Goal: Information Seeking & Learning: Learn about a topic

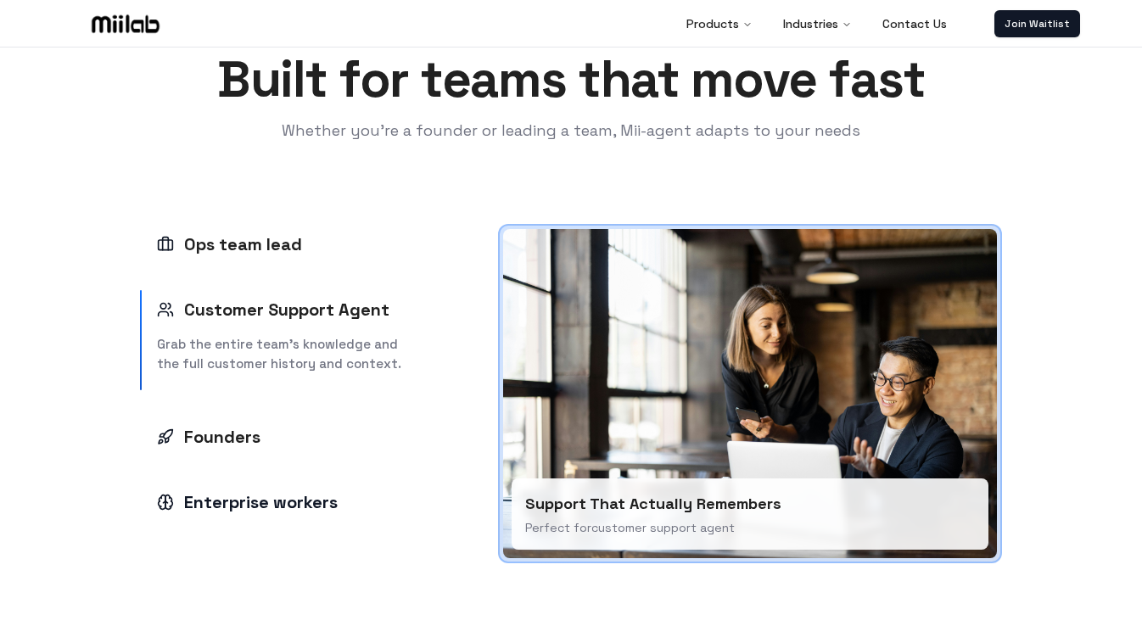
scroll to position [2147, 0]
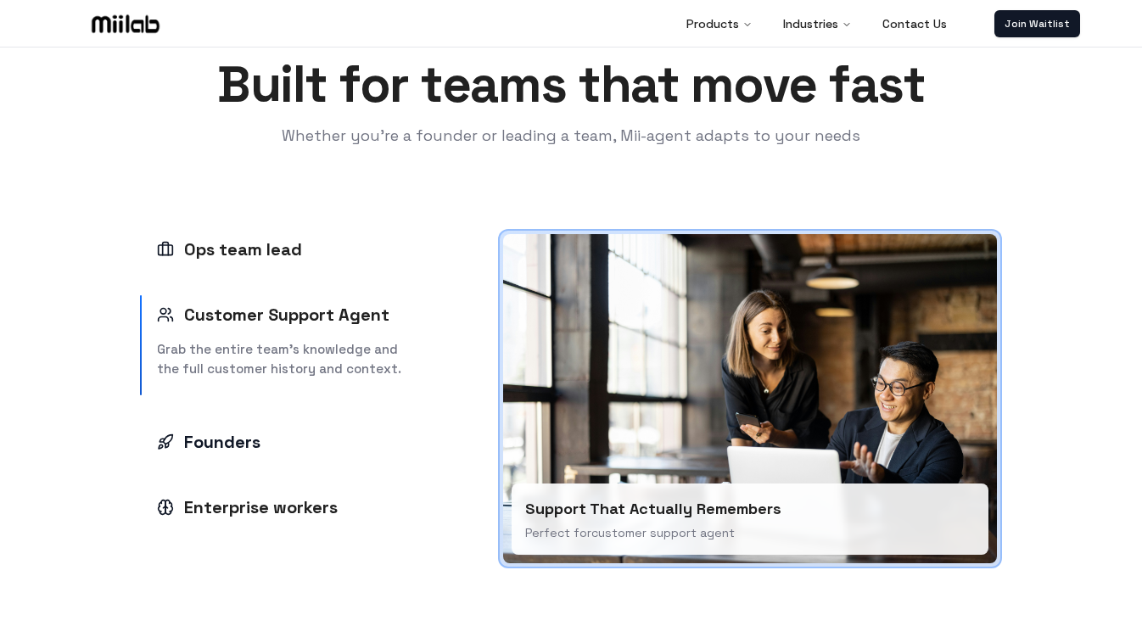
click at [242, 435] on div "Founders" at bounding box center [209, 442] width 104 height 24
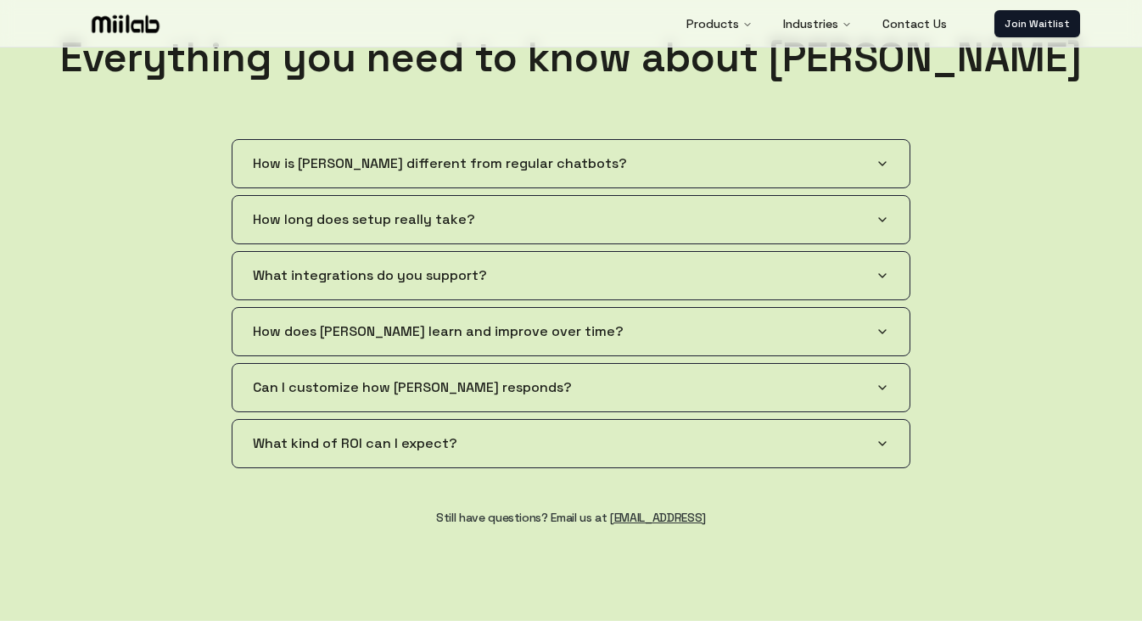
scroll to position [2920, 0]
click at [283, 171] on span "How is [PERSON_NAME] different from regular chatbots?" at bounding box center [440, 163] width 374 height 20
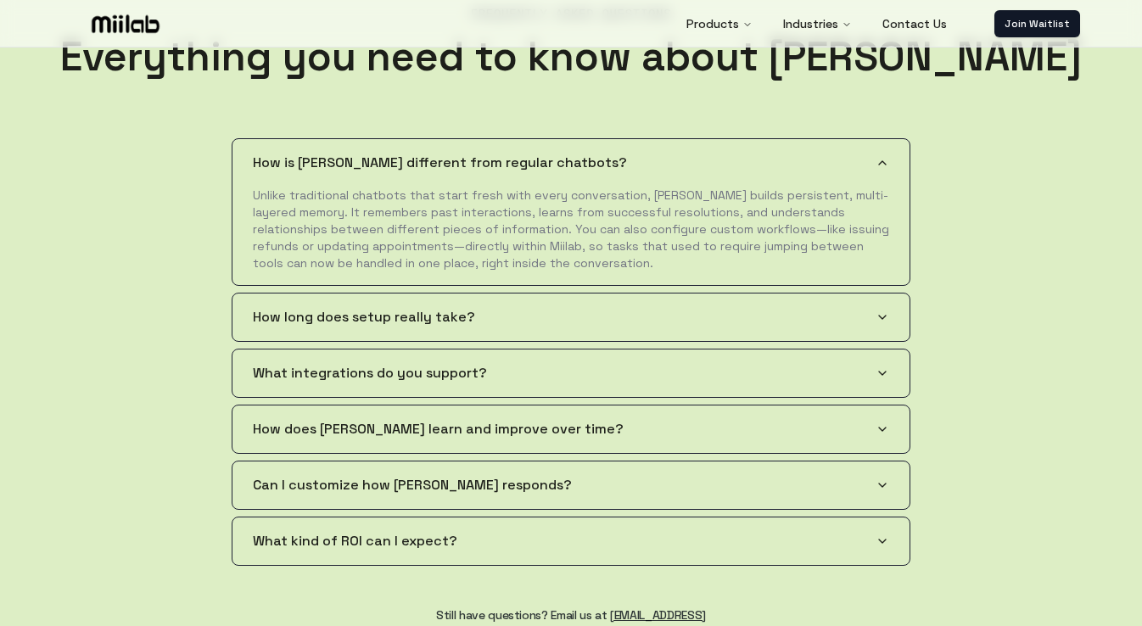
click at [360, 380] on span "What integrations do you support?" at bounding box center [370, 373] width 234 height 20
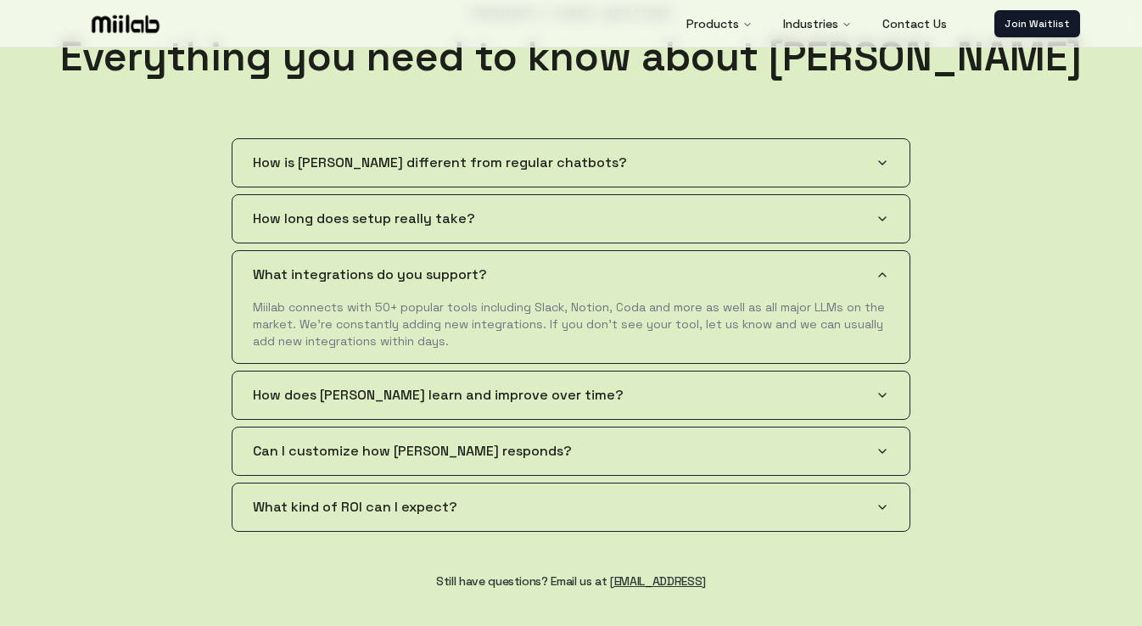
click at [360, 385] on span "How does [PERSON_NAME] learn and improve over time?" at bounding box center [438, 395] width 371 height 20
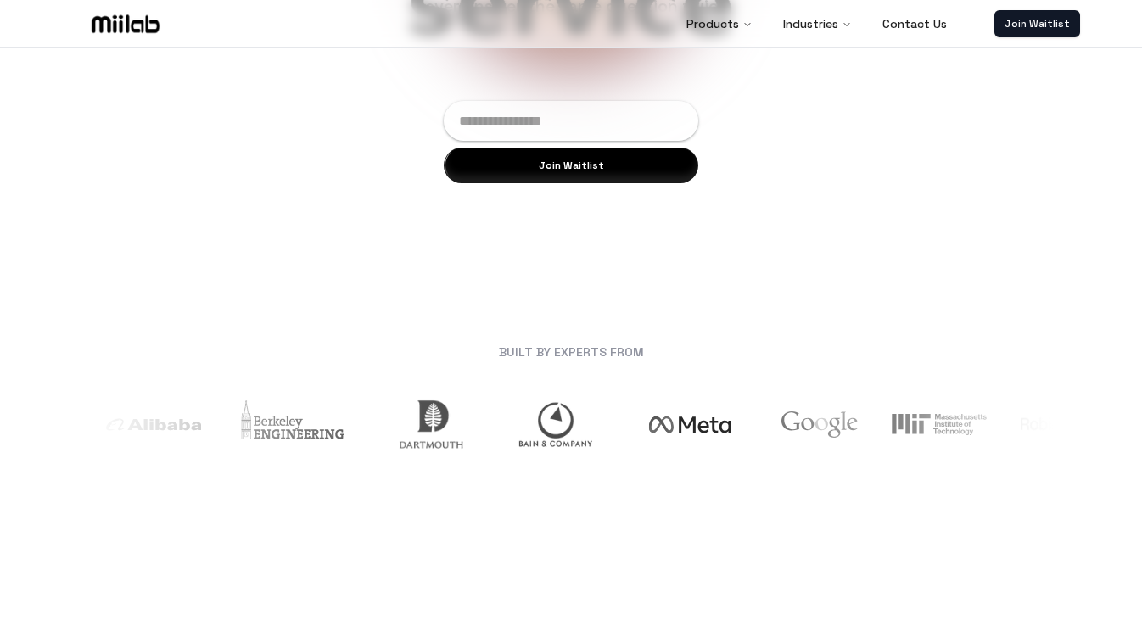
scroll to position [395, 0]
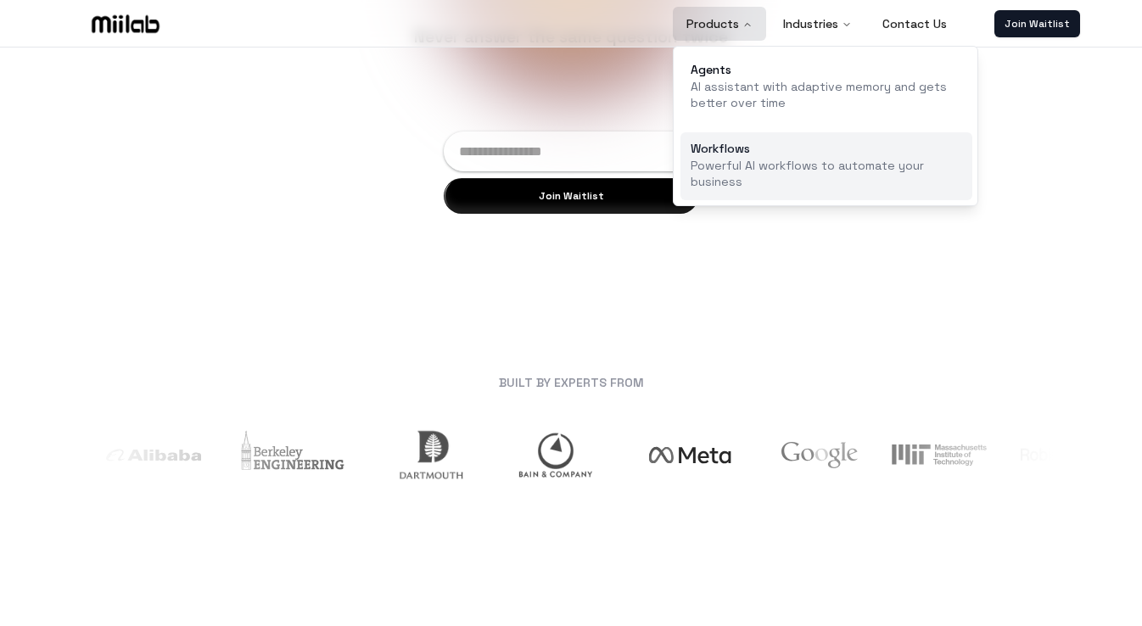
click at [726, 169] on p "Powerful AI workflows to automate your business" at bounding box center [827, 174] width 272 height 33
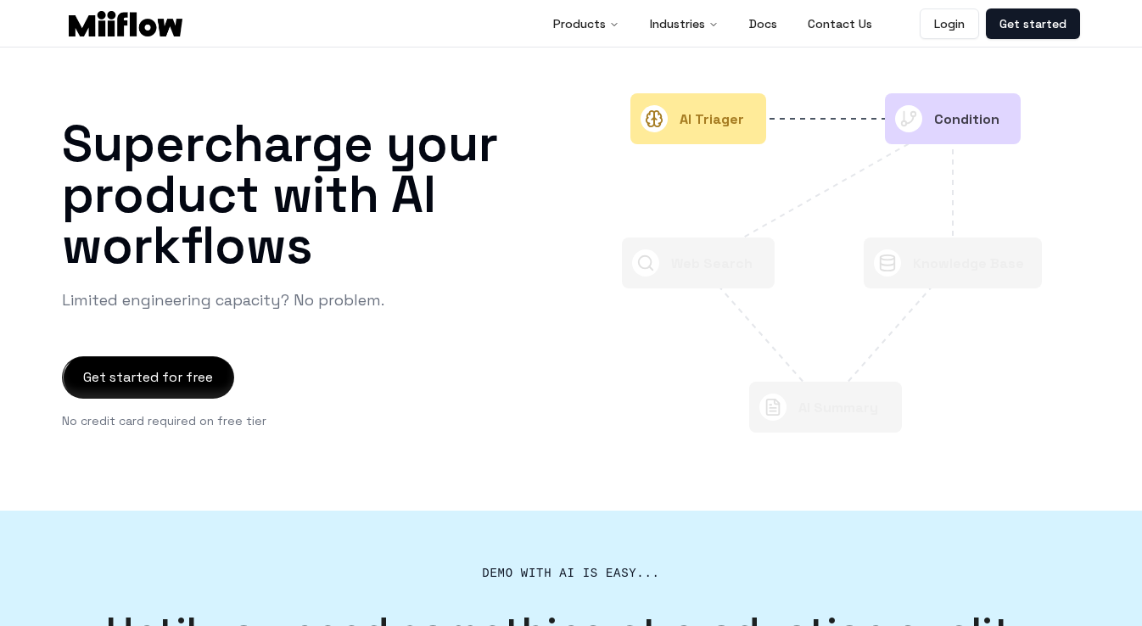
scroll to position [28, 0]
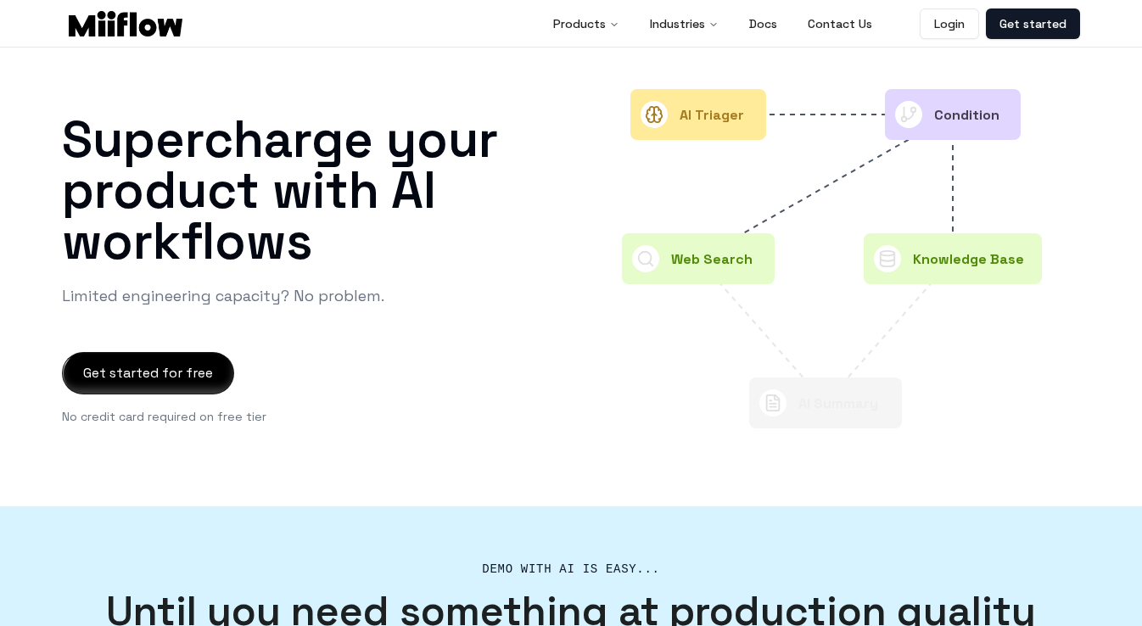
click at [217, 378] on div at bounding box center [148, 373] width 171 height 41
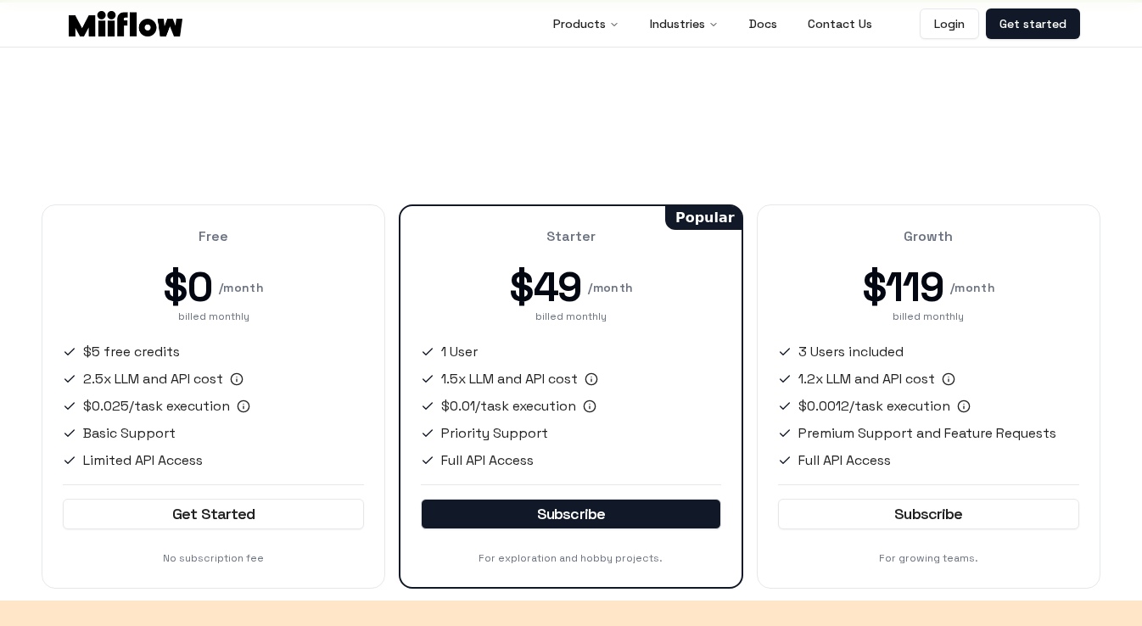
scroll to position [2274, 0]
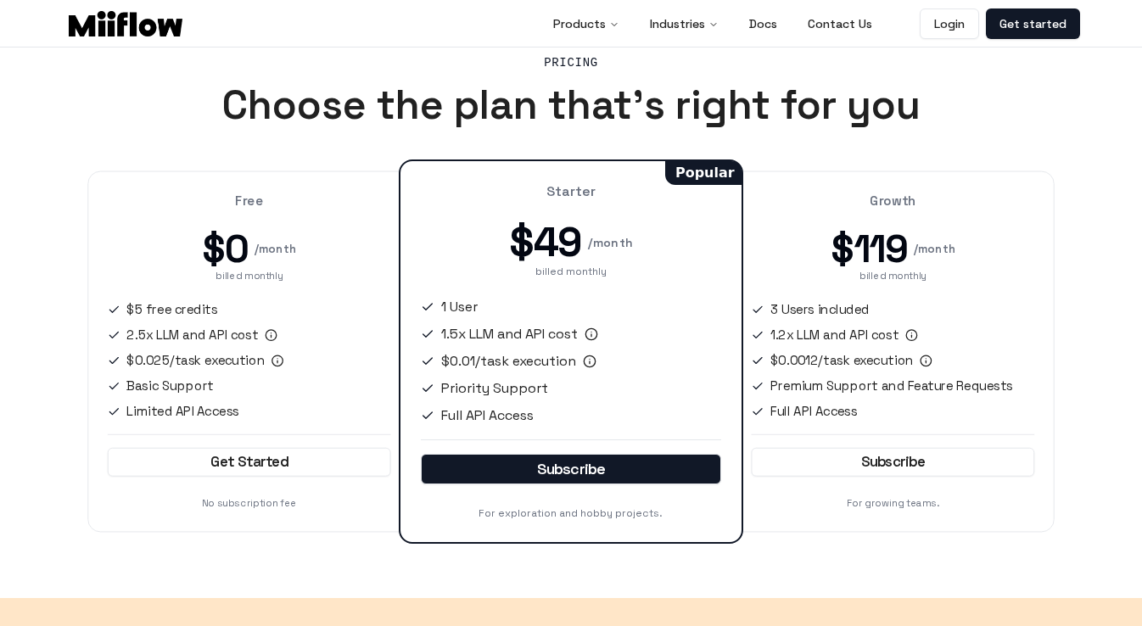
click at [346, 345] on ul "$5 free credits 2.5x LLM and API cost $0.025/task execution Basic Support Limit…" at bounding box center [249, 360] width 283 height 121
click at [297, 375] on ul "$5 free credits 2.5x LLM and API cost $0.025/task execution Basic Support Limit…" at bounding box center [249, 360] width 283 height 121
click at [350, 180] on div "Free $0 / month billed monthly $5 free credits 2.5x LLM and API cost $0.025/tas…" at bounding box center [248, 352] width 323 height 362
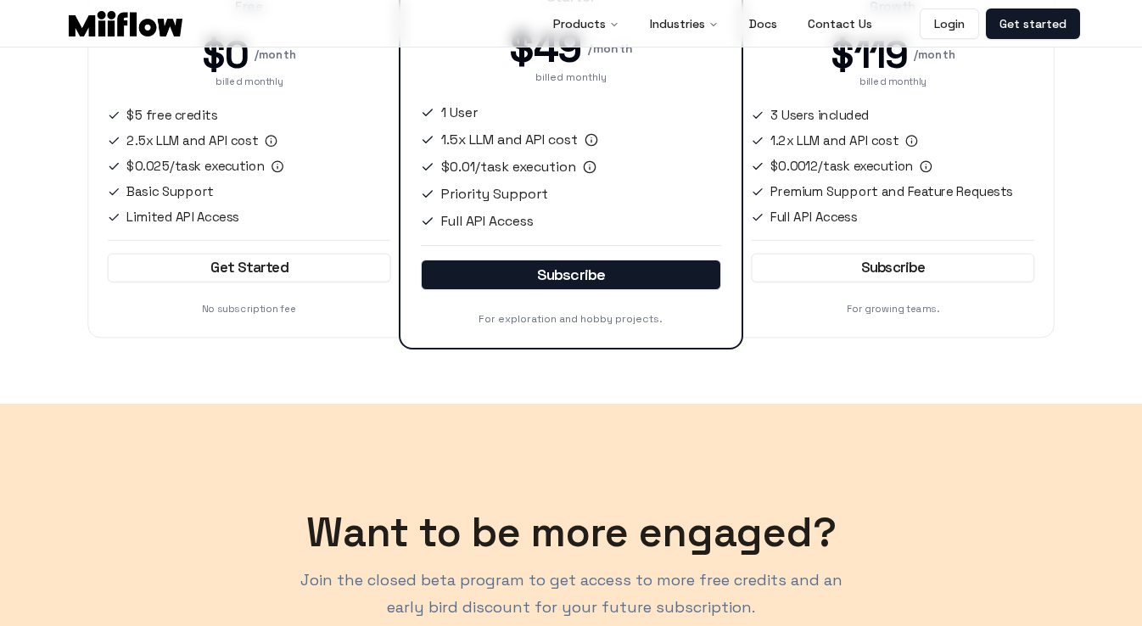
scroll to position [2458, 0]
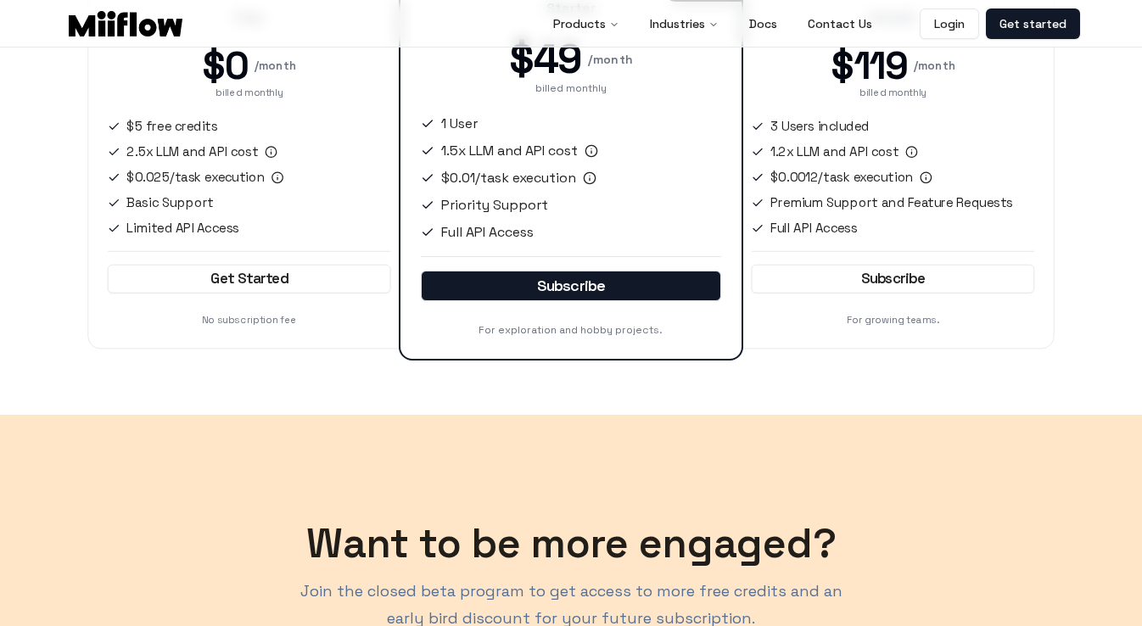
click at [345, 182] on li "$0.025/task execution" at bounding box center [249, 178] width 283 height 20
click at [1037, 203] on div "Growth $119 / month billed monthly 3 Users included 1.2x LLM and API cost $0.00…" at bounding box center [892, 169] width 323 height 362
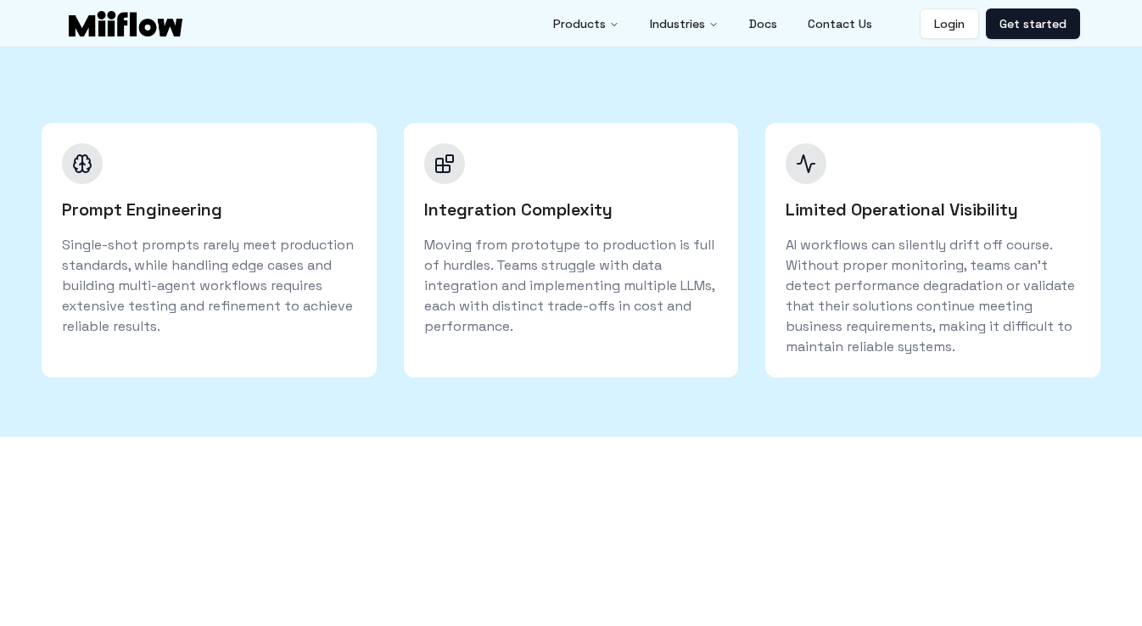
scroll to position [509, 0]
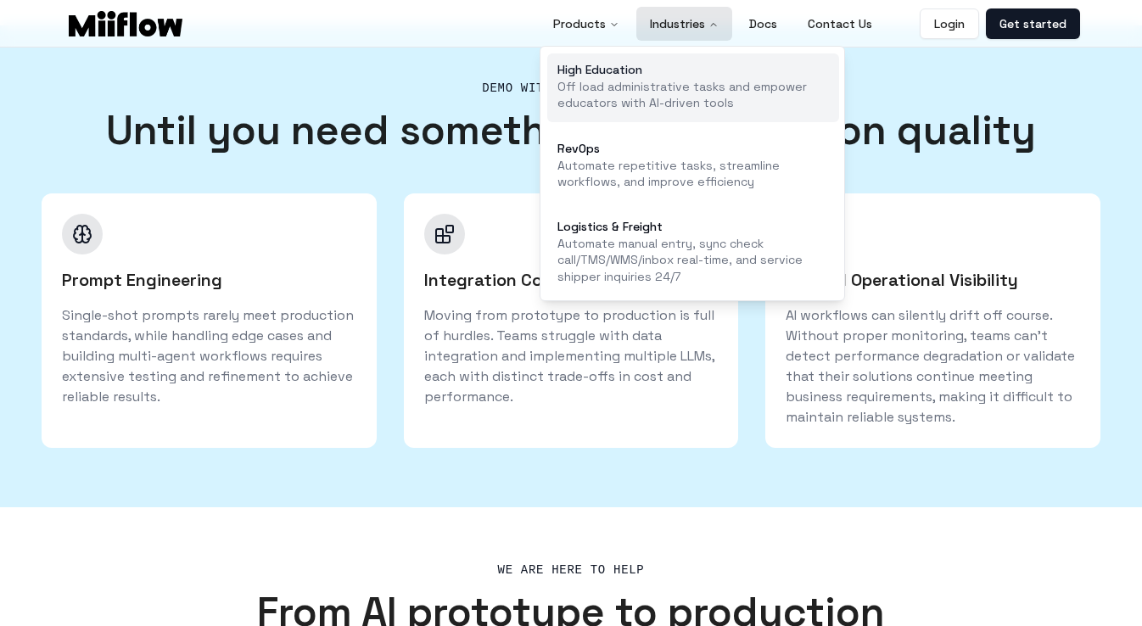
click at [654, 116] on link "High Education Off load administrative tasks and empower educators with AI-driv…" at bounding box center [693, 87] width 292 height 69
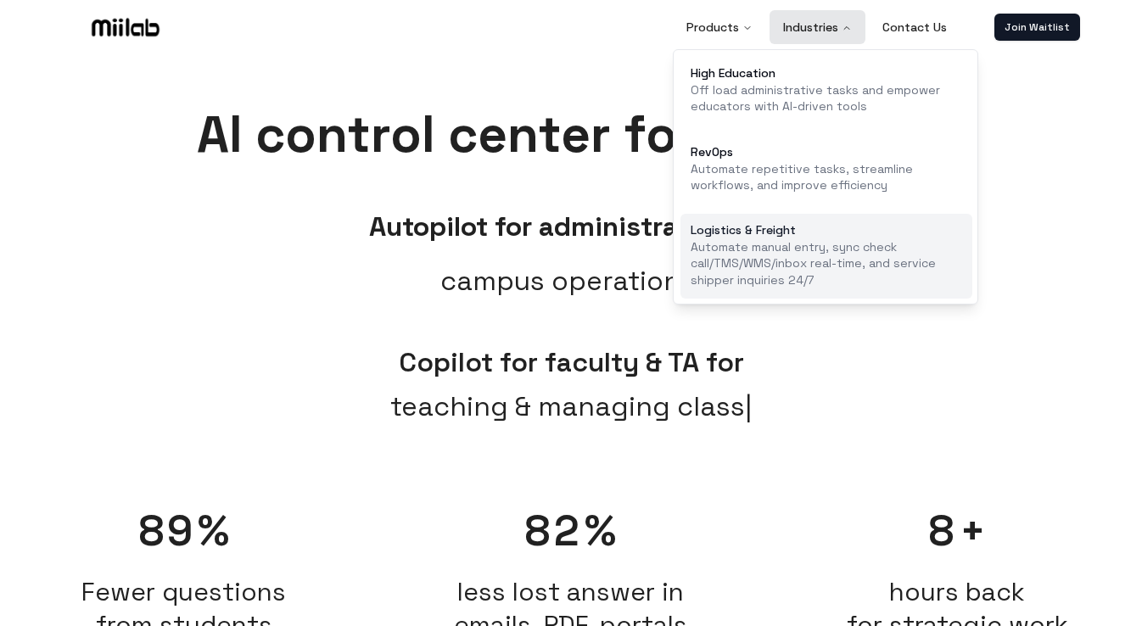
click at [748, 253] on p "Automate manual entry, sync check call/TMS/WMS/inbox real-time, and service shi…" at bounding box center [827, 263] width 272 height 49
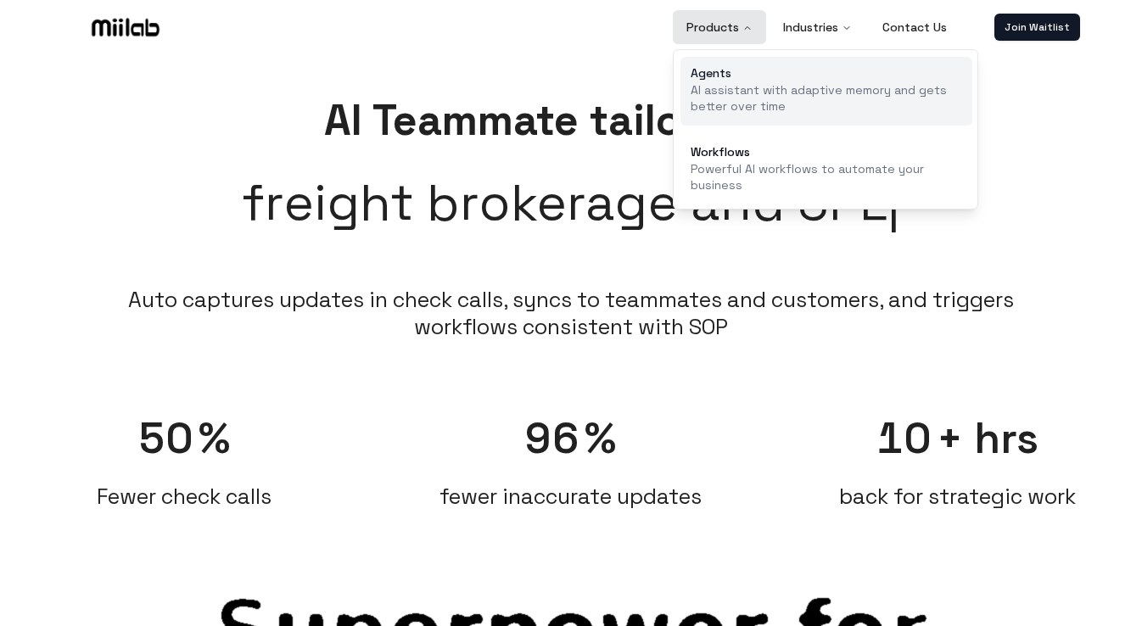
click at [743, 111] on p "AI assistant with adaptive memory and gets better over time" at bounding box center [827, 98] width 272 height 33
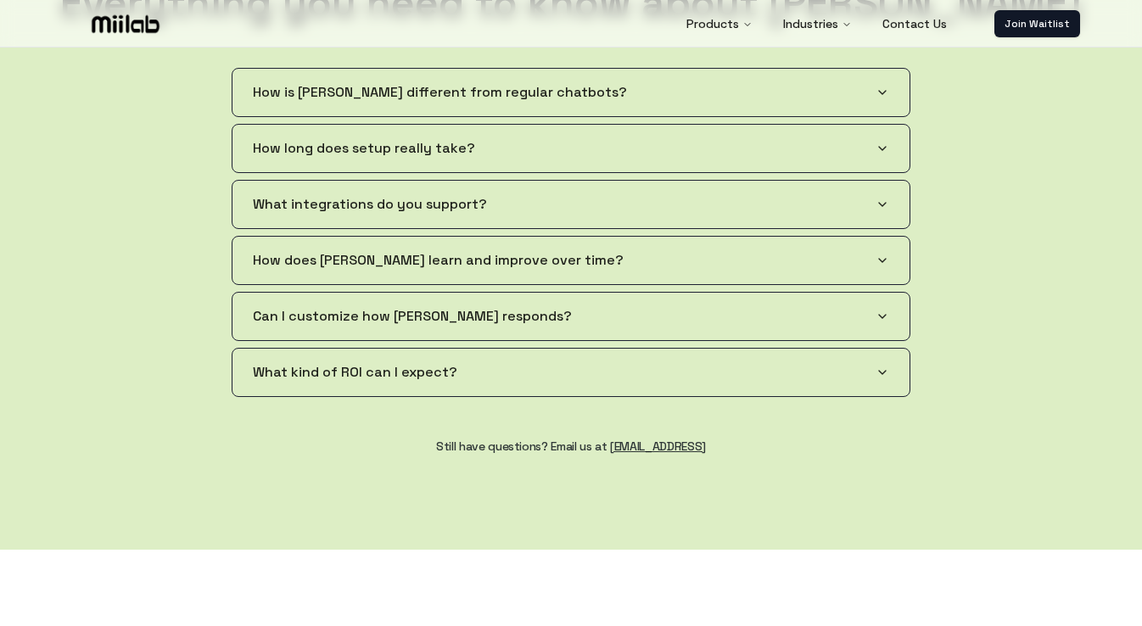
scroll to position [2856, 0]
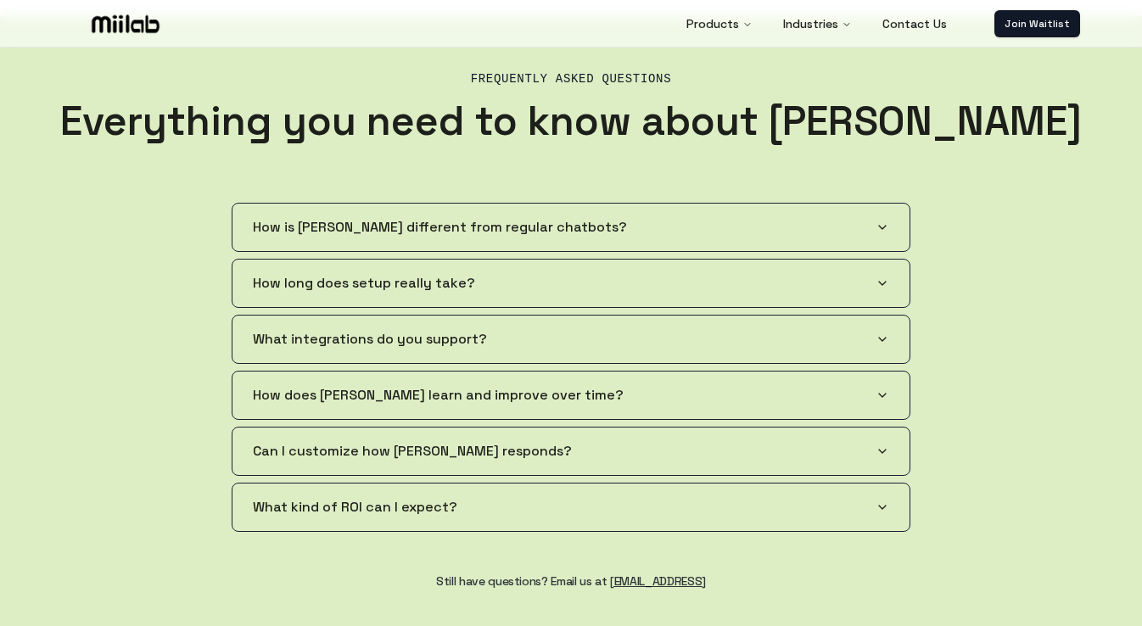
click at [585, 456] on button "Can I customize how [PERSON_NAME] responds?" at bounding box center [571, 452] width 677 height 48
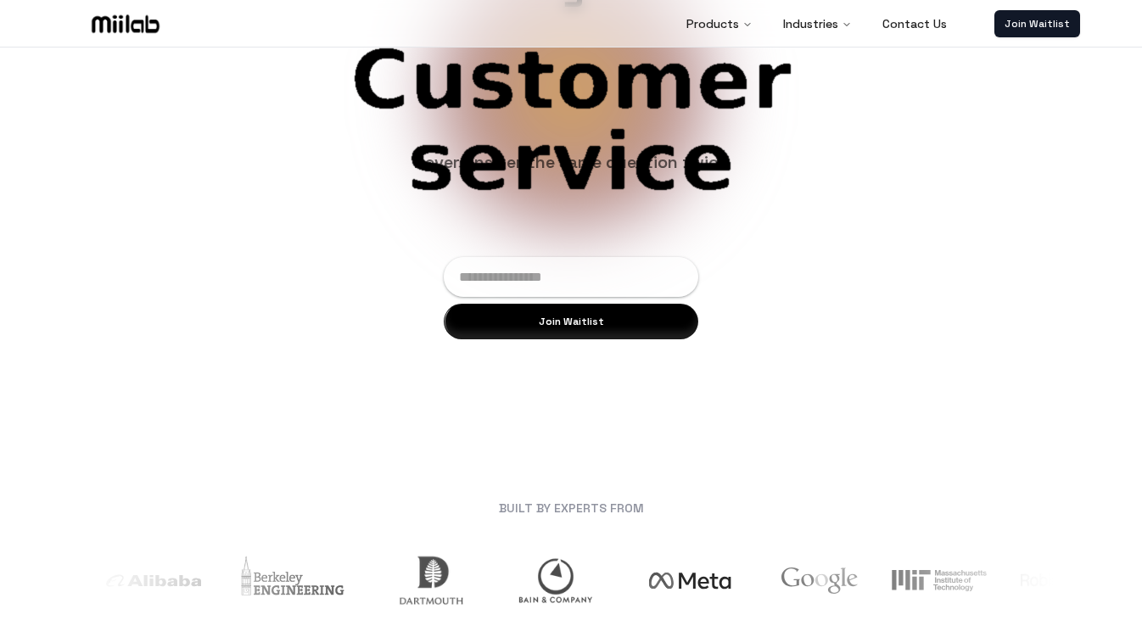
scroll to position [0, 0]
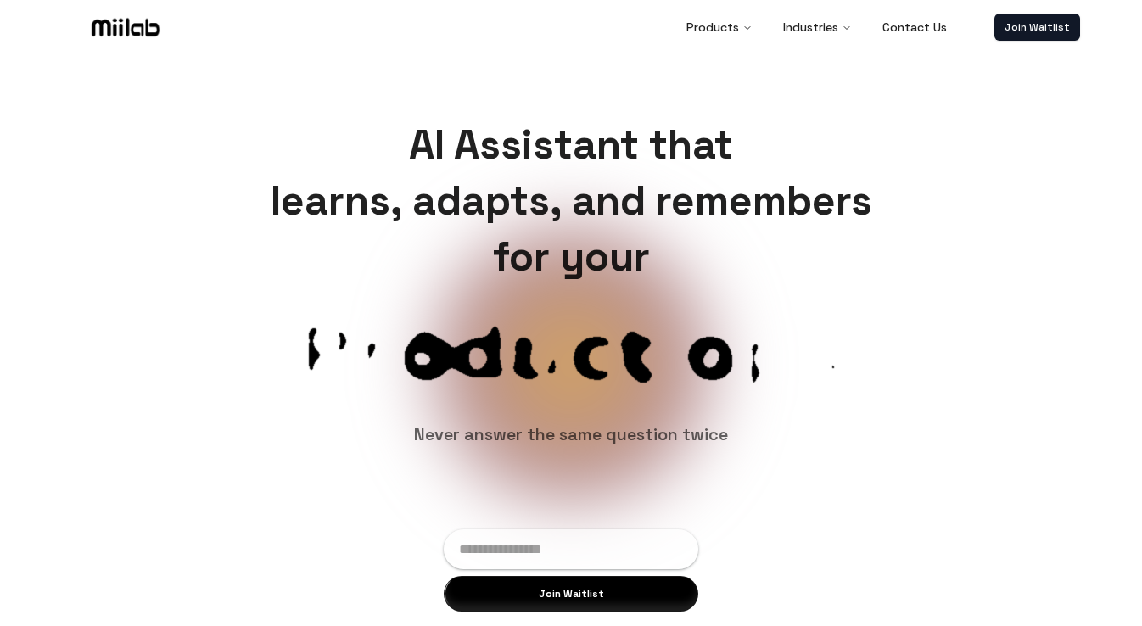
click at [121, 22] on img at bounding box center [125, 26] width 75 height 25
